Goal: Information Seeking & Learning: Learn about a topic

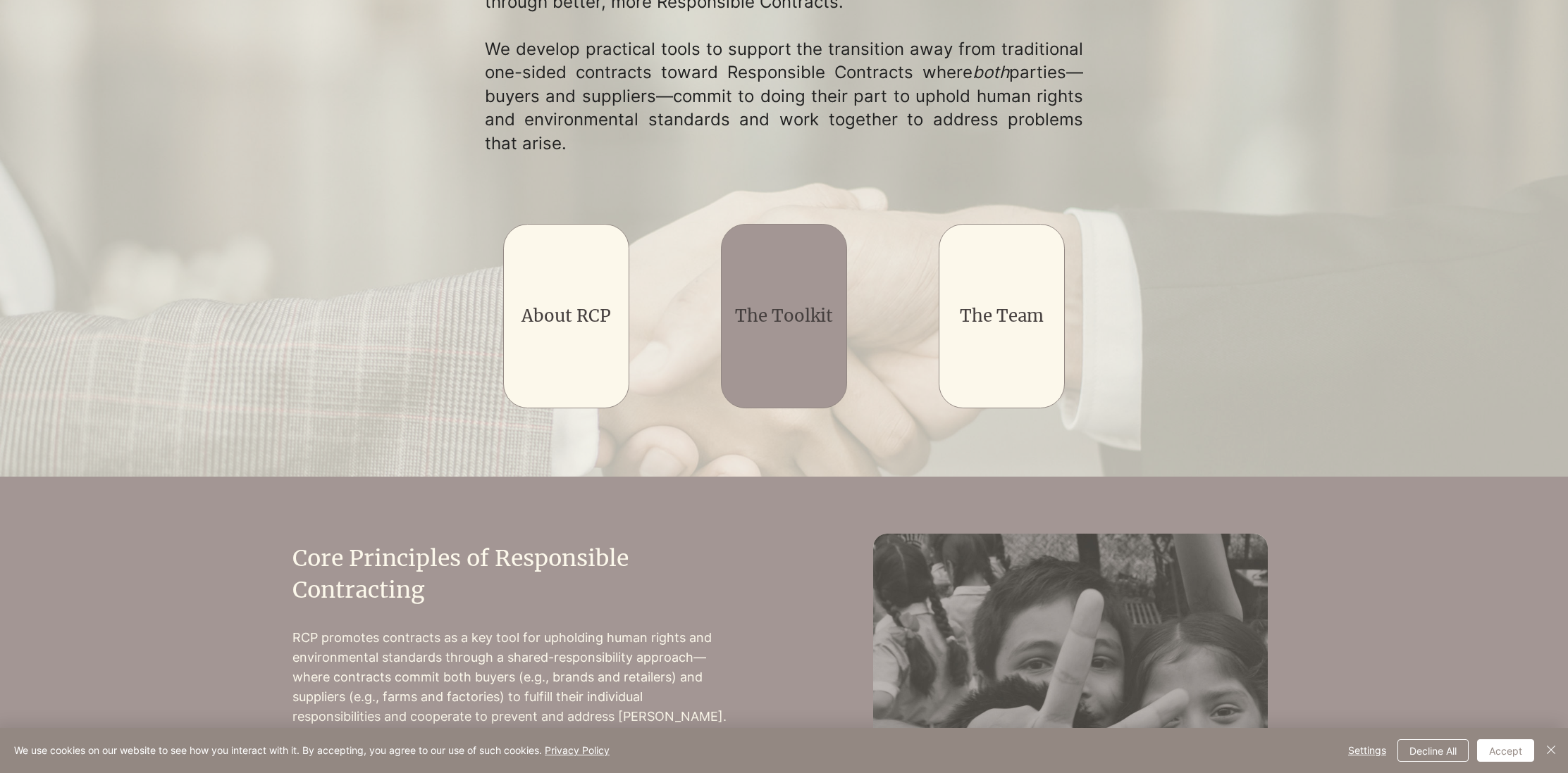
scroll to position [283, 0]
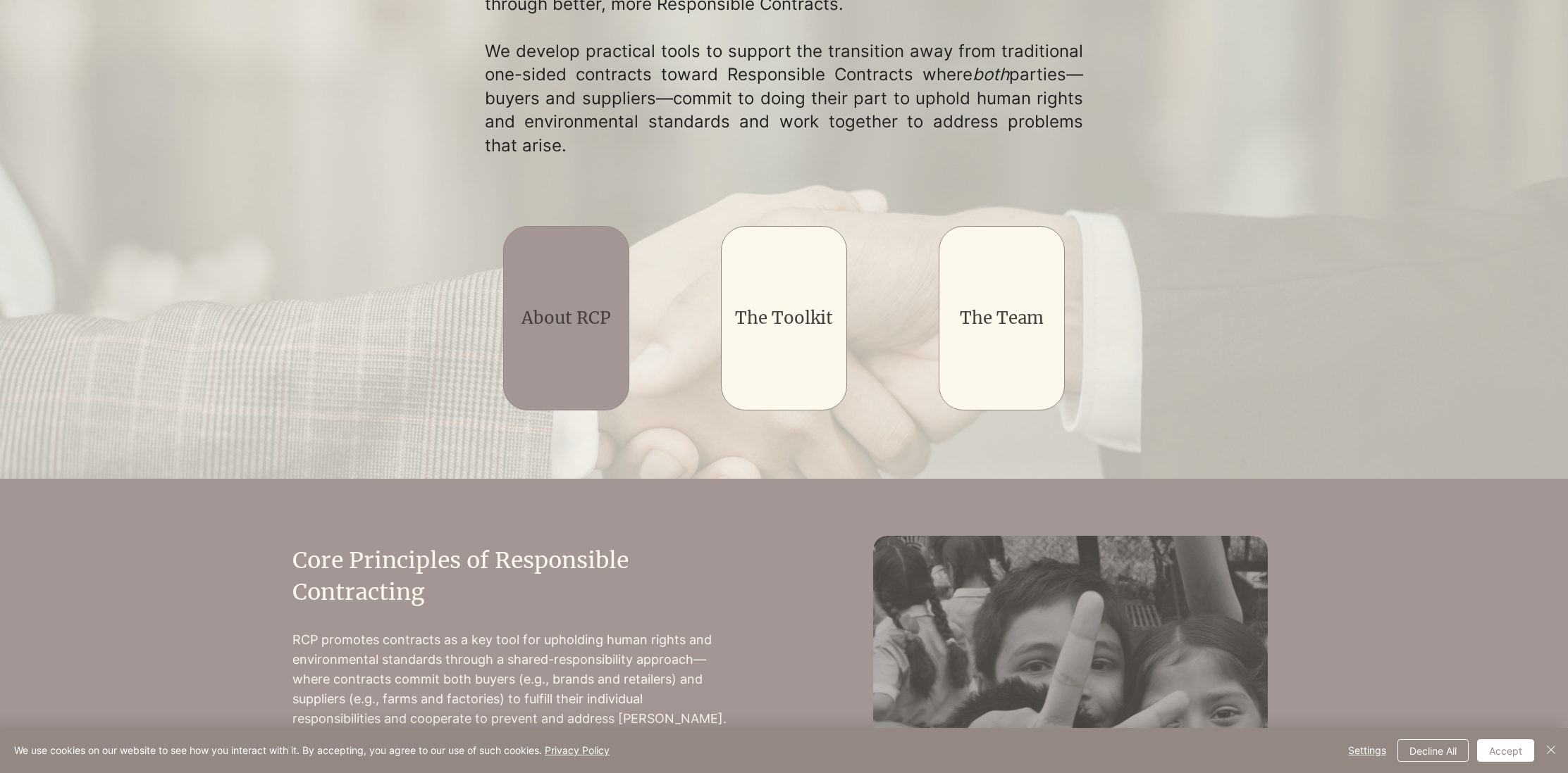
click at [587, 324] on link "About RCP" at bounding box center [566, 317] width 89 height 21
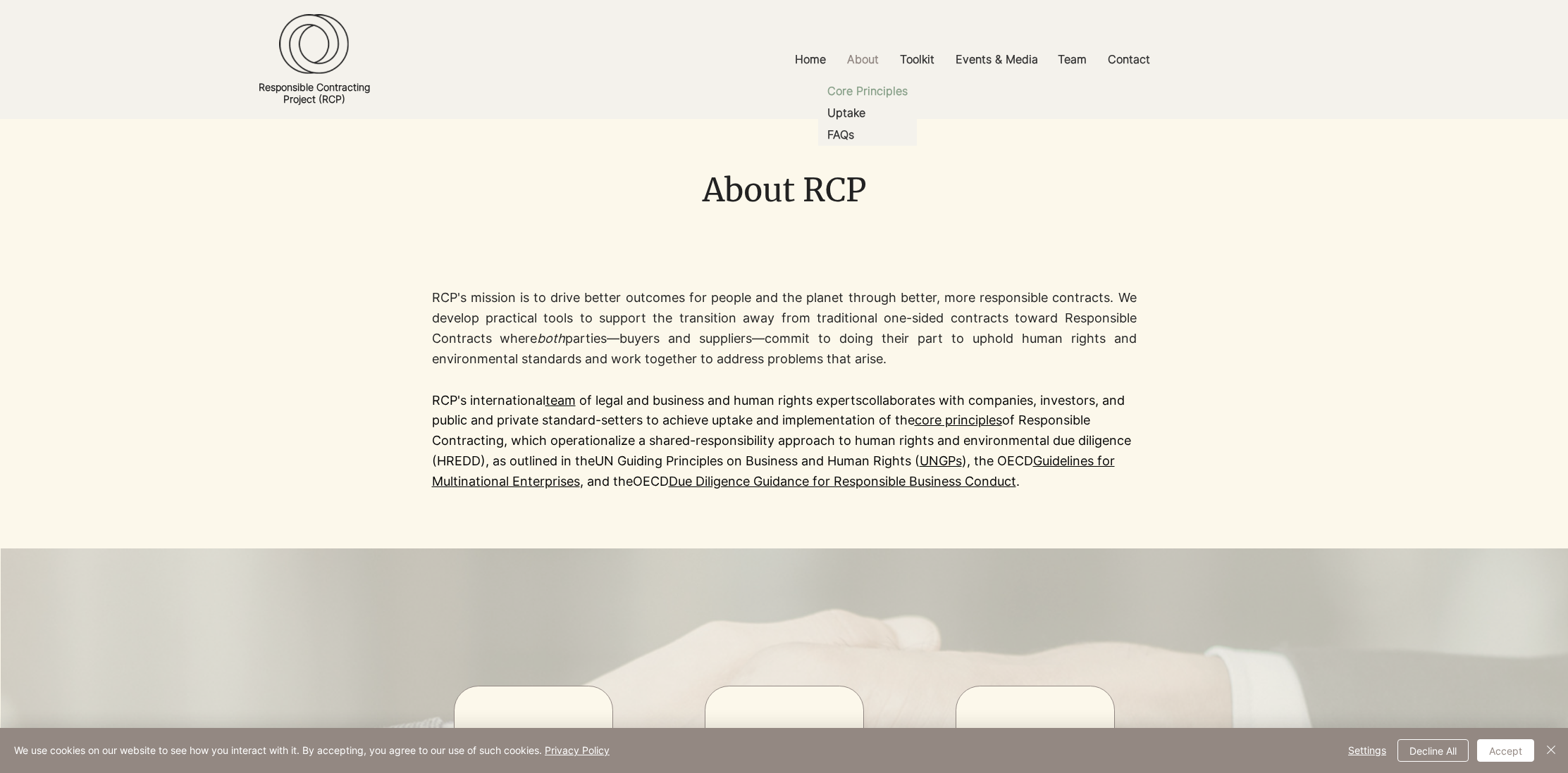
click at [863, 91] on p "Core Principles" at bounding box center [867, 90] width 91 height 21
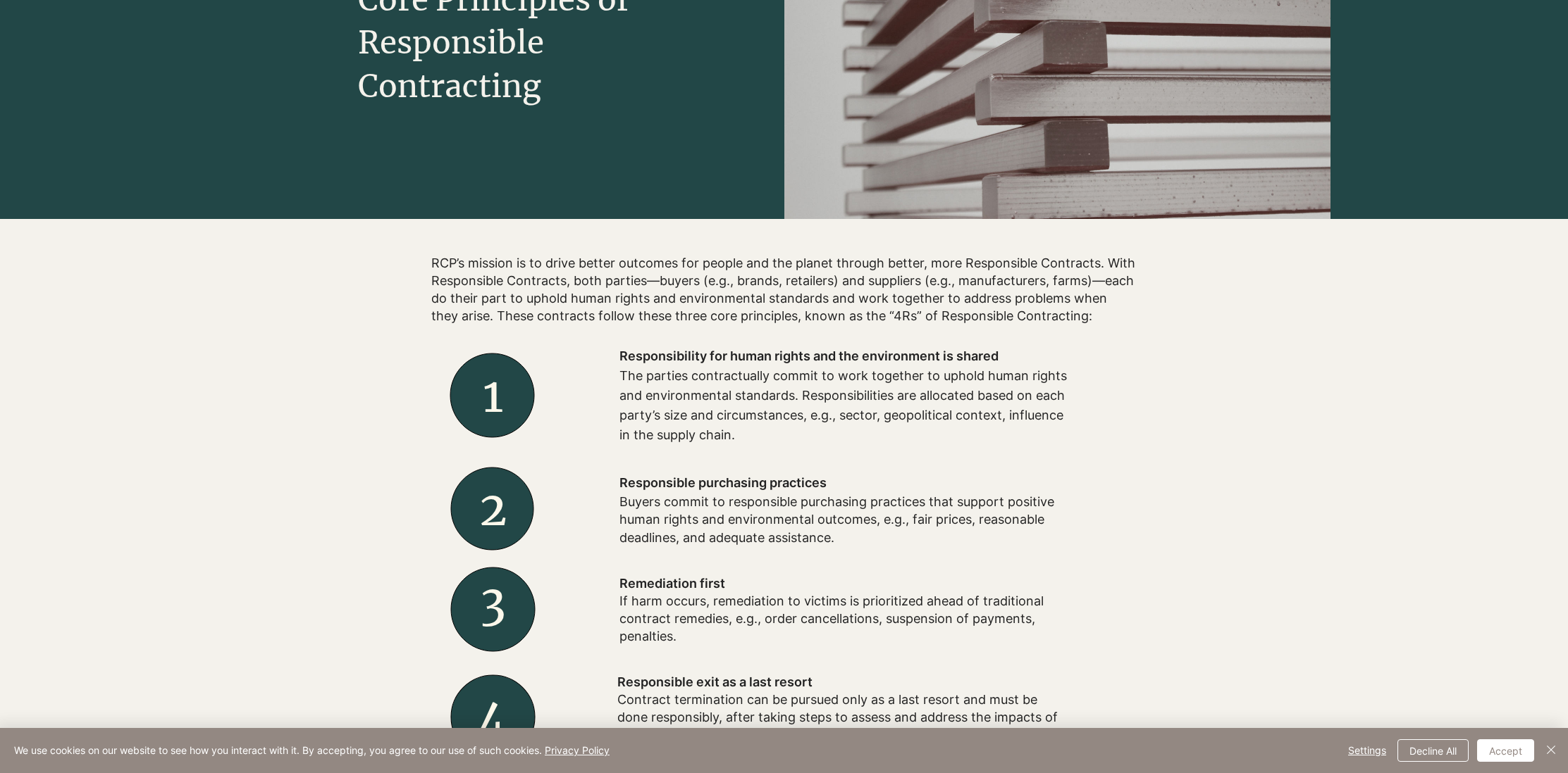
scroll to position [257, 0]
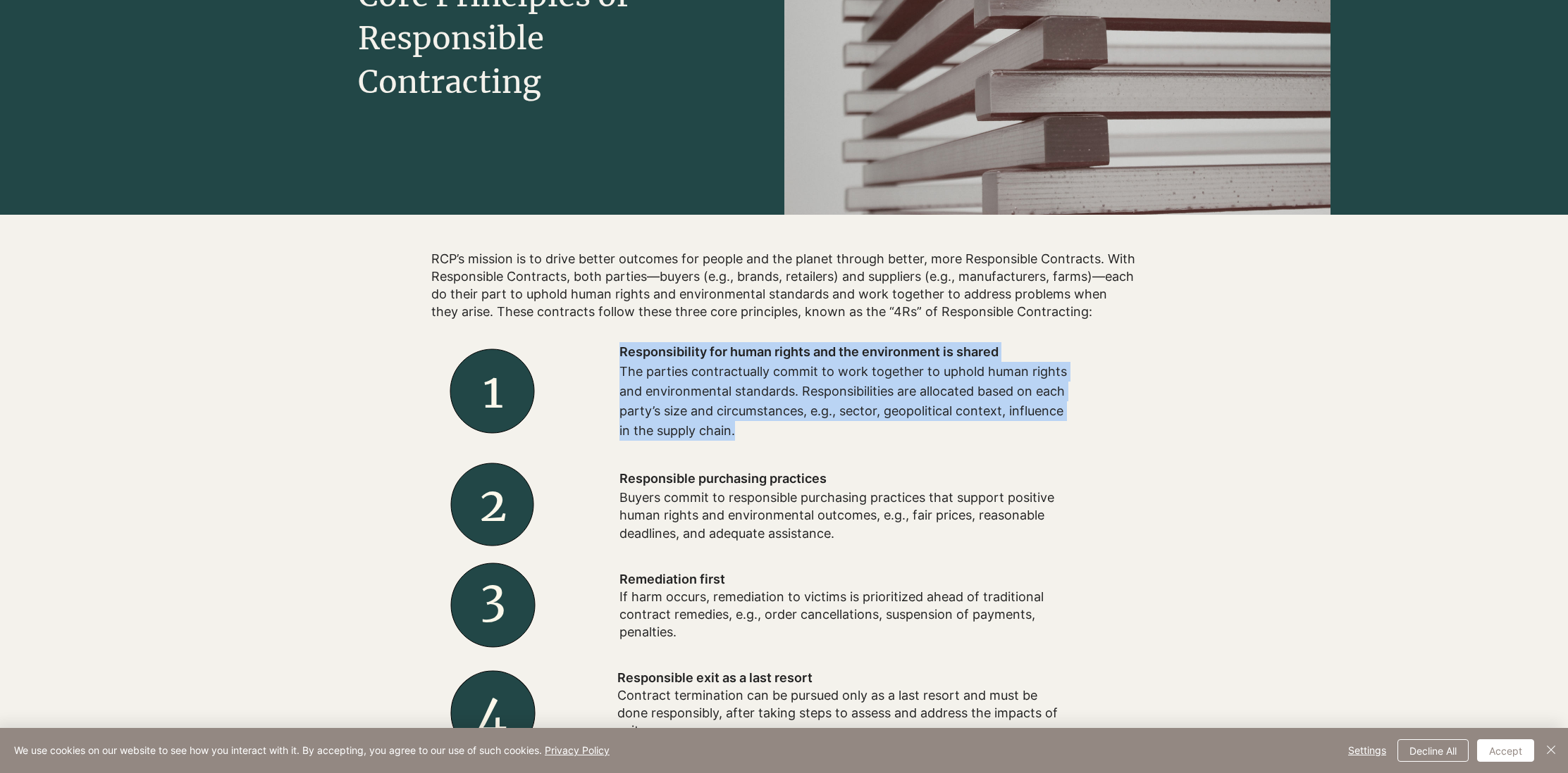
drag, startPoint x: 747, startPoint y: 431, endPoint x: 616, endPoint y: 368, distance: 145.4
click at [613, 367] on div "Responsibility for human rights and the environment is shared The parties contr…" at bounding box center [845, 392] width 564 height 127
copy div "Responsibility for human rights and the environment is shared The parties contr…"
